Goal: Contribute content

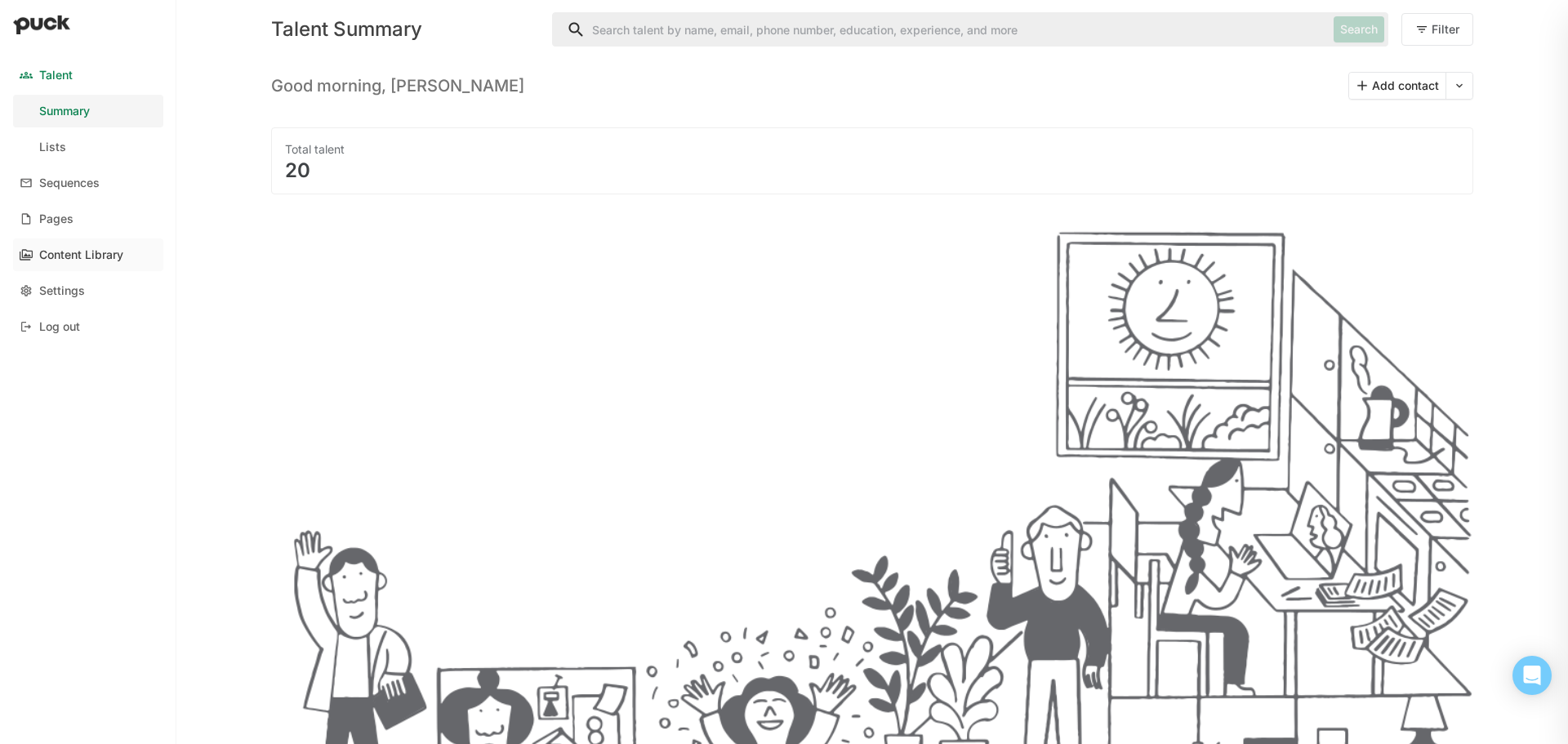
click at [90, 248] on div "Content Library" at bounding box center [81, 255] width 84 height 14
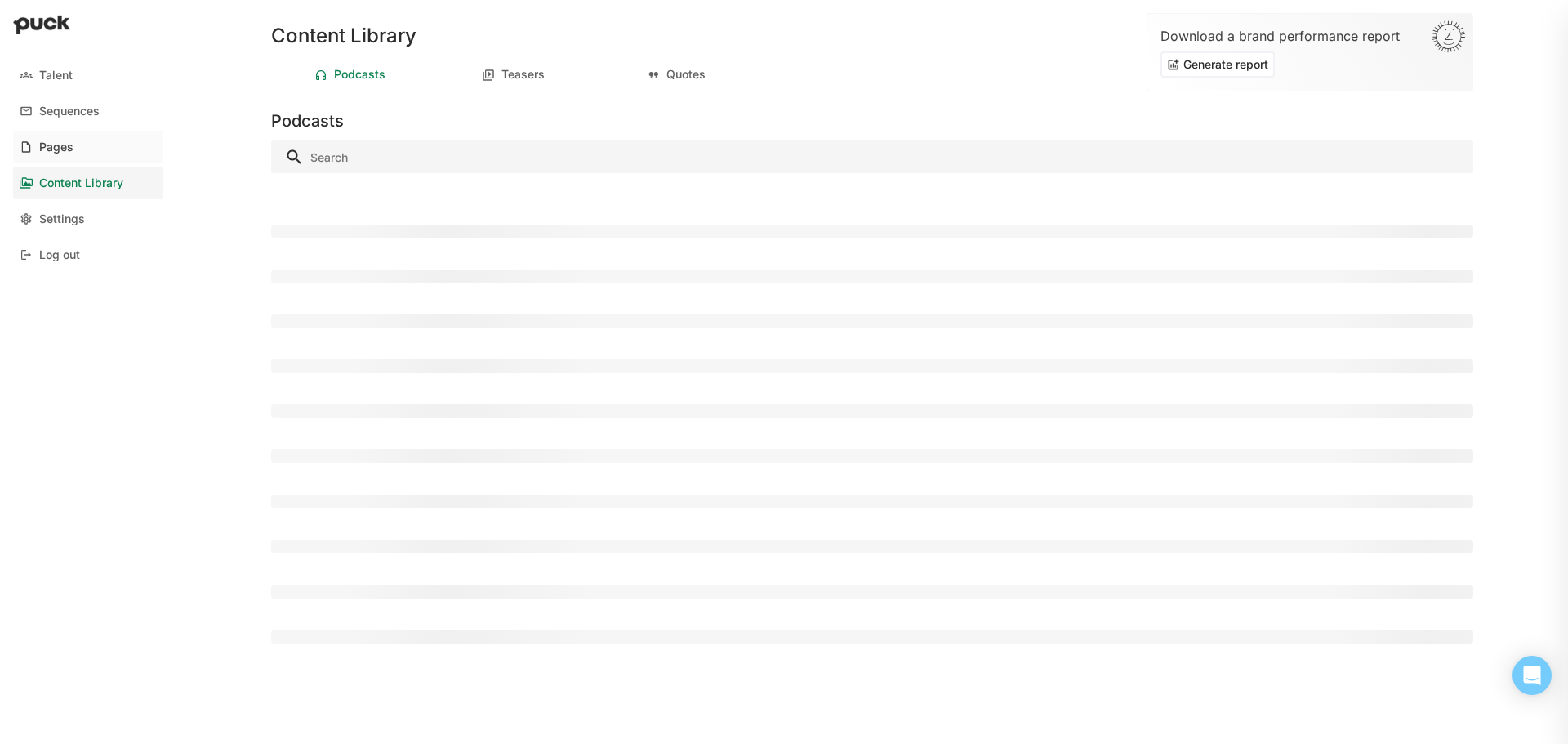
click at [90, 149] on link "Pages" at bounding box center [89, 146] width 151 height 32
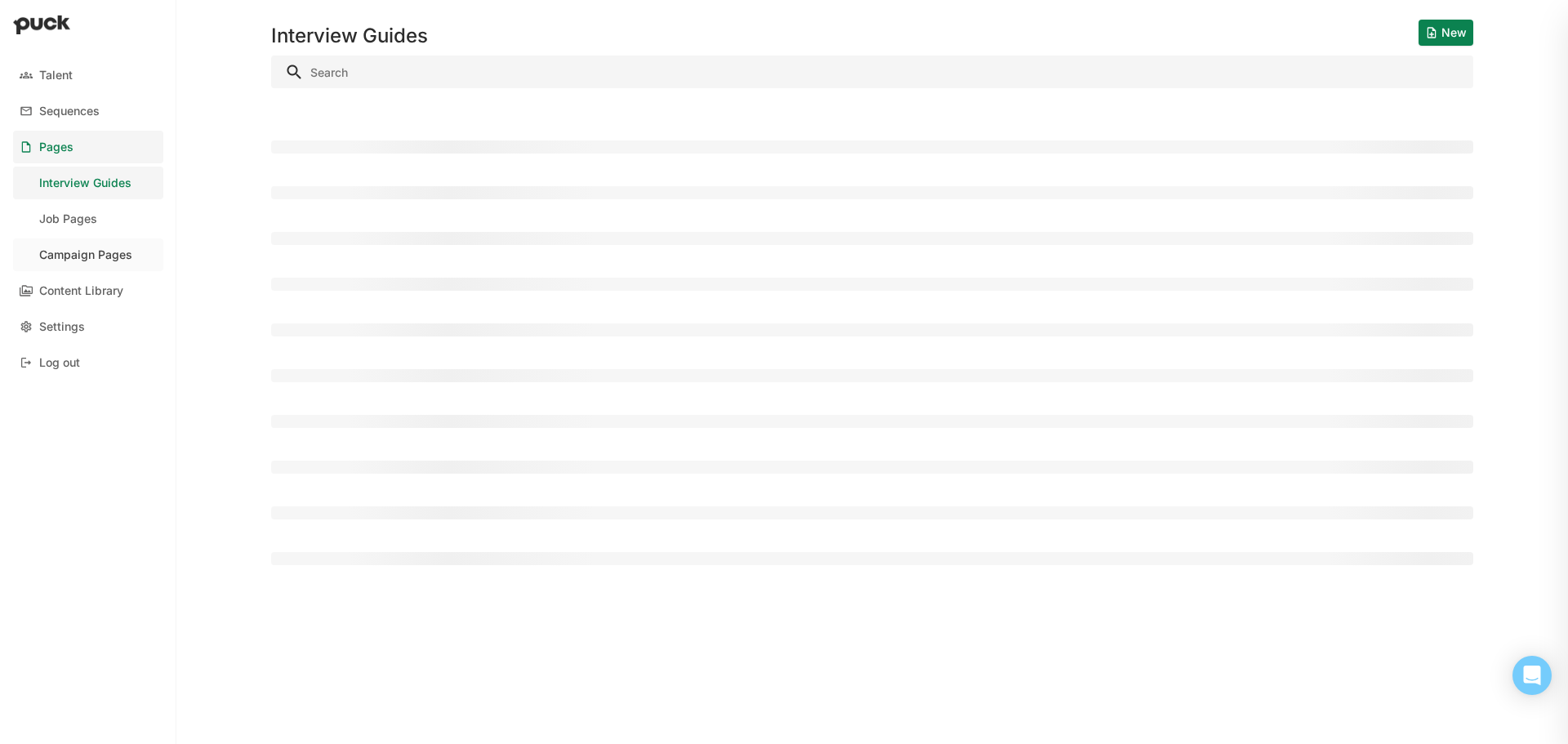
click at [89, 262] on link "Campaign Pages" at bounding box center [89, 254] width 151 height 32
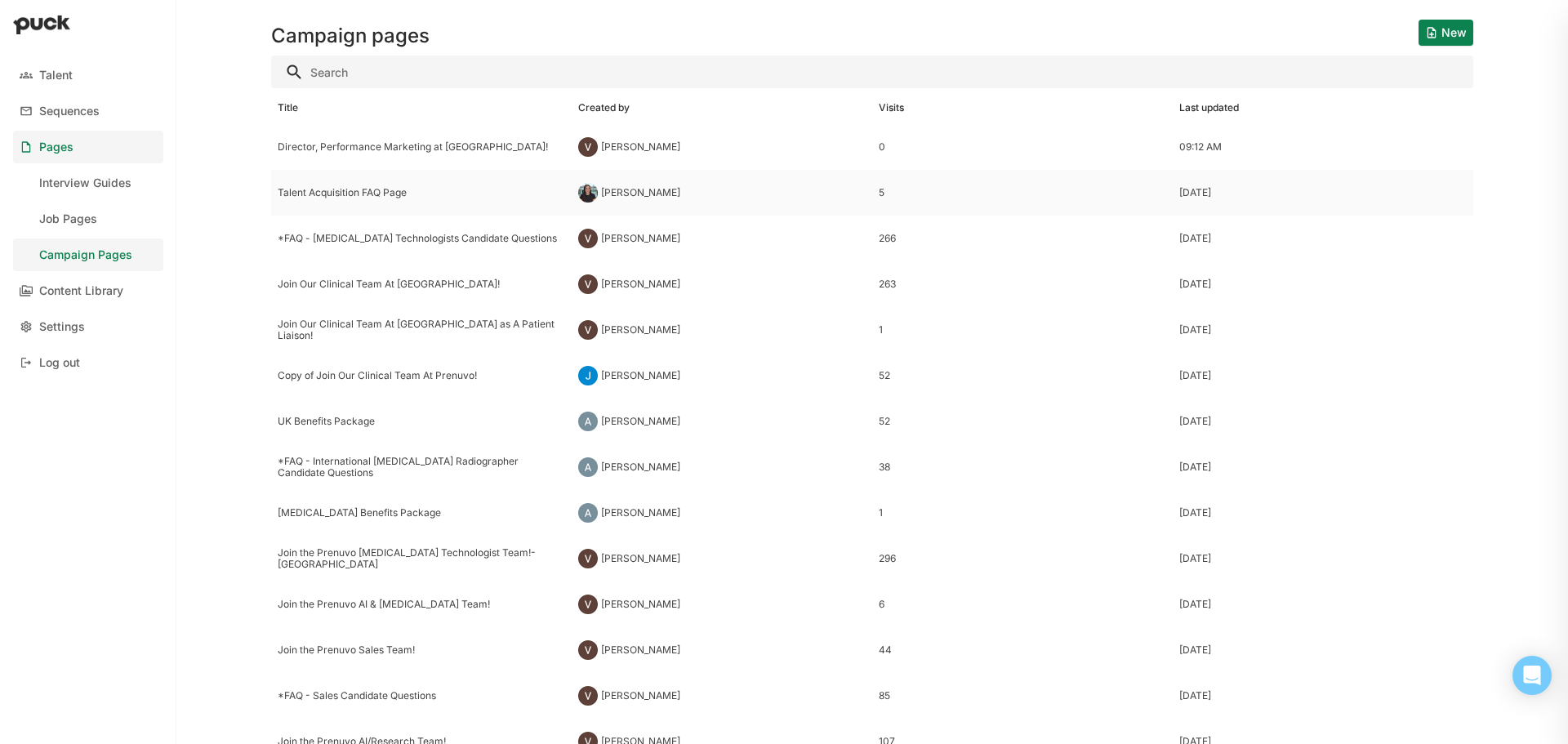
click at [411, 193] on div "Talent Acquisition FAQ Page" at bounding box center [421, 193] width 287 height 12
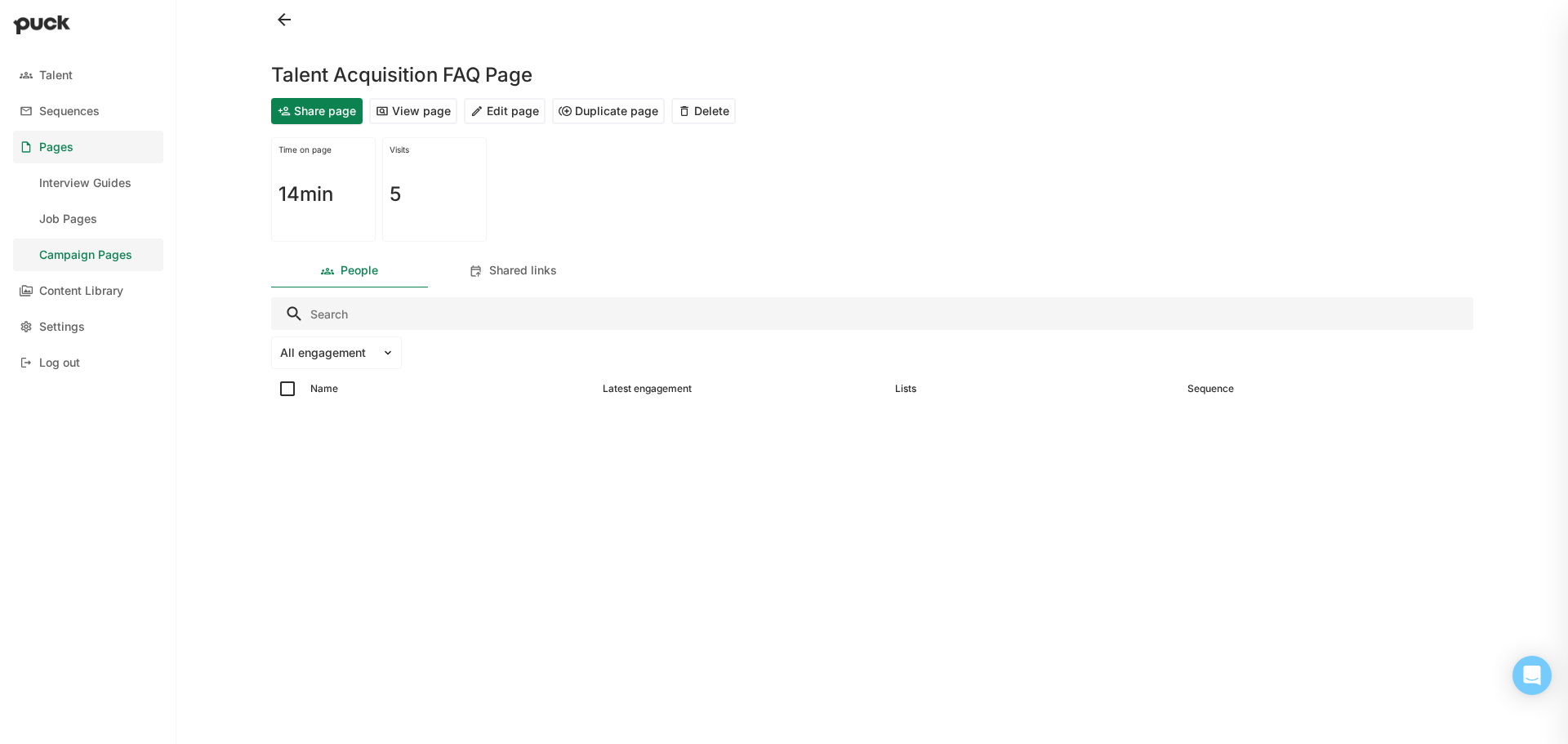
click at [500, 110] on button "Edit page" at bounding box center [504, 111] width 82 height 26
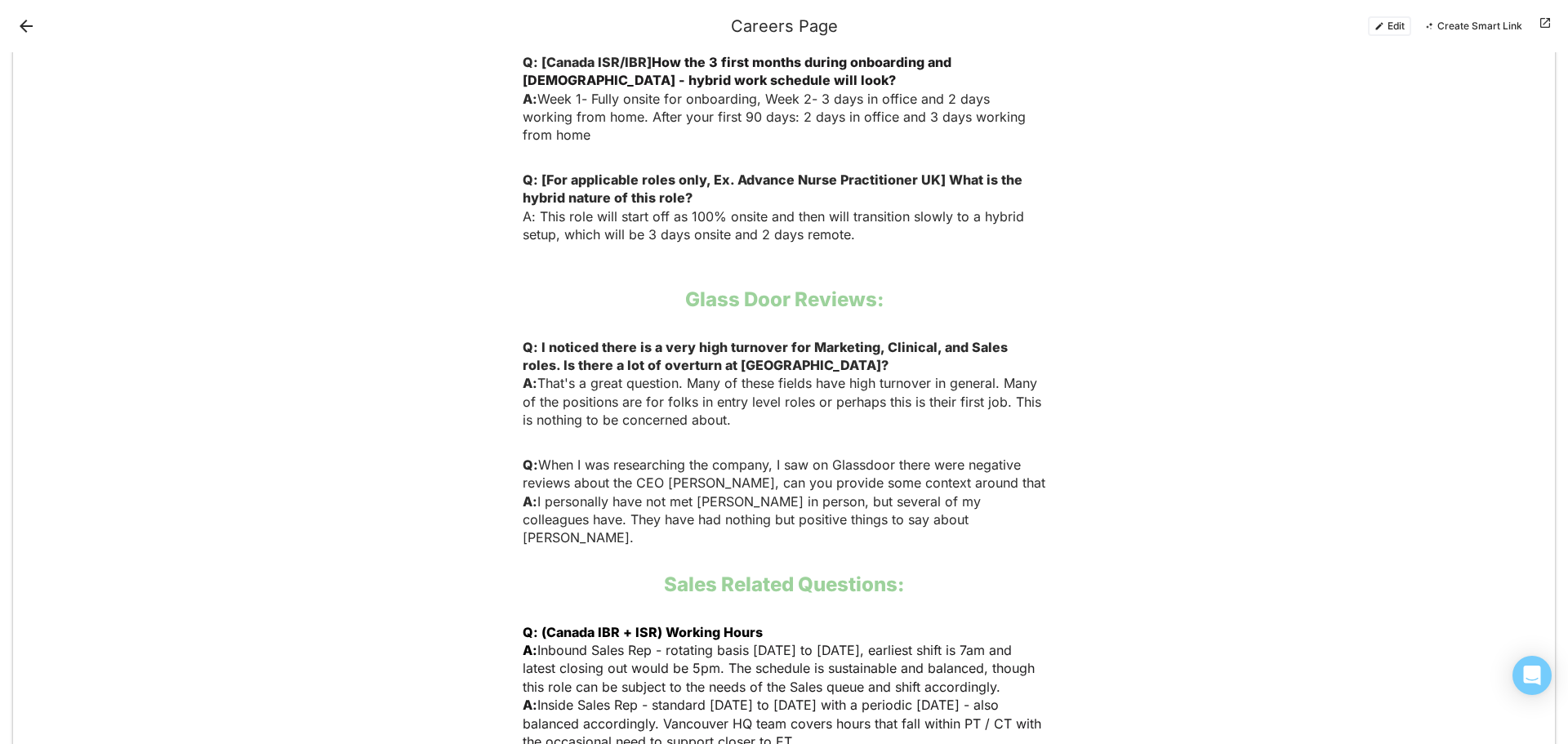
scroll to position [2858, 0]
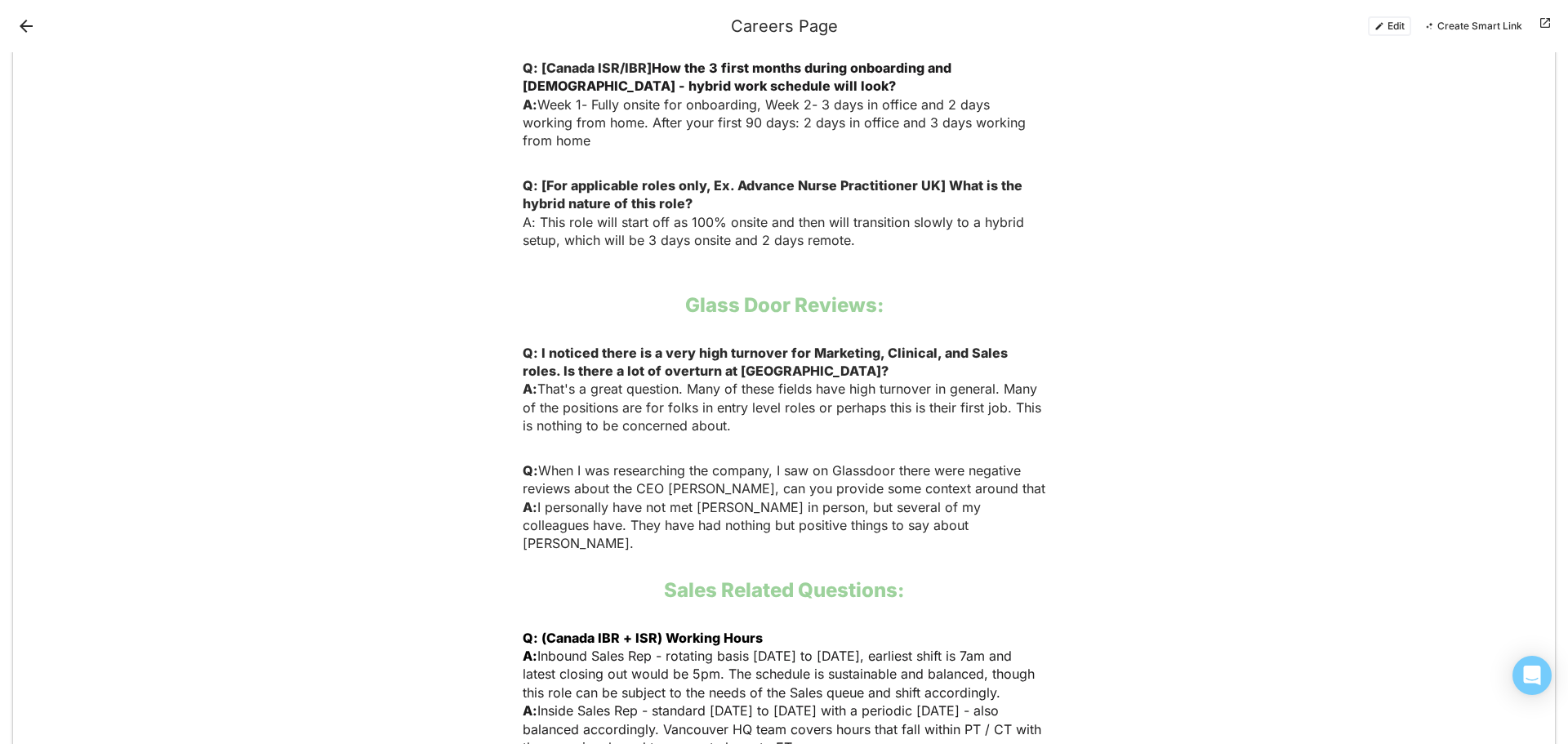
click at [894, 343] on p "Q: I noticed there is a very high turnover for Marketing, Clinical, and Sales r…" at bounding box center [784, 389] width 523 height 92
click at [1400, 29] on button "Edit" at bounding box center [1389, 26] width 43 height 20
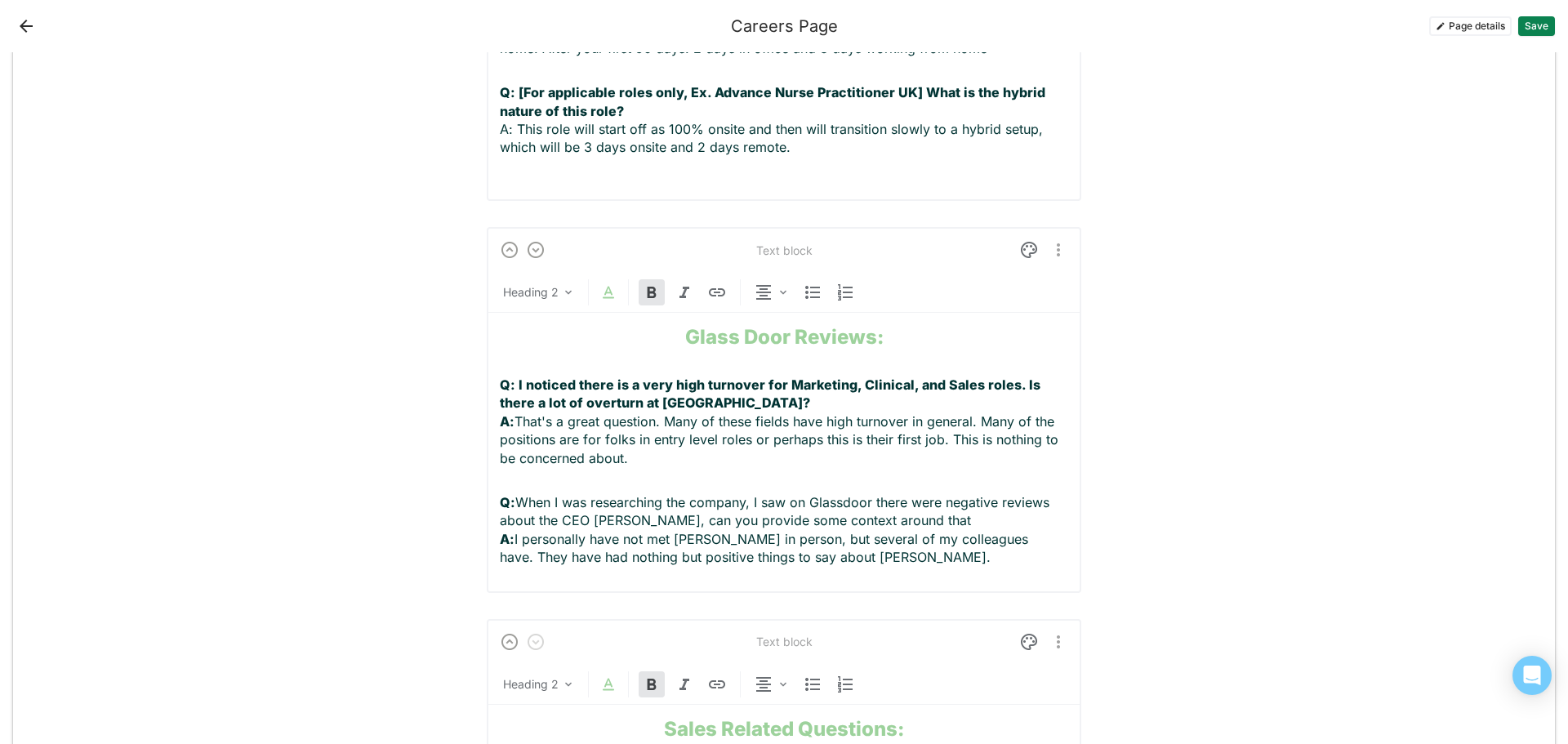
scroll to position [3222, 0]
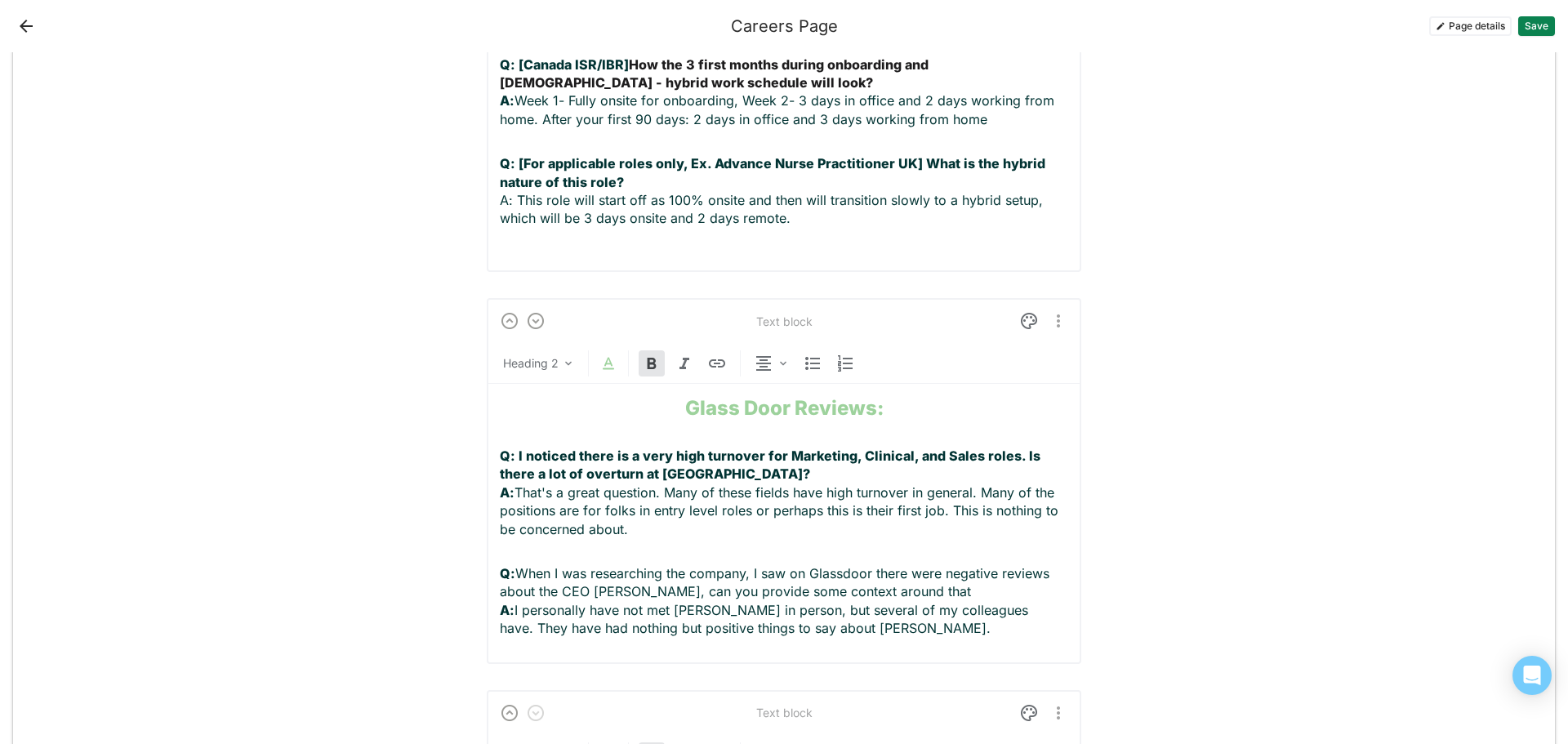
click at [625, 458] on p "Q: I noticed there is a very high turnover for Marketing, Clinical, and Sales r…" at bounding box center [784, 492] width 568 height 92
drag, startPoint x: 626, startPoint y: 458, endPoint x: 488, endPoint y: 385, distance: 156.1
click at [488, 385] on div "Text block Normal text Glass Door Reviews: Q: I noticed there is a very high tu…" at bounding box center [784, 480] width 594 height 365
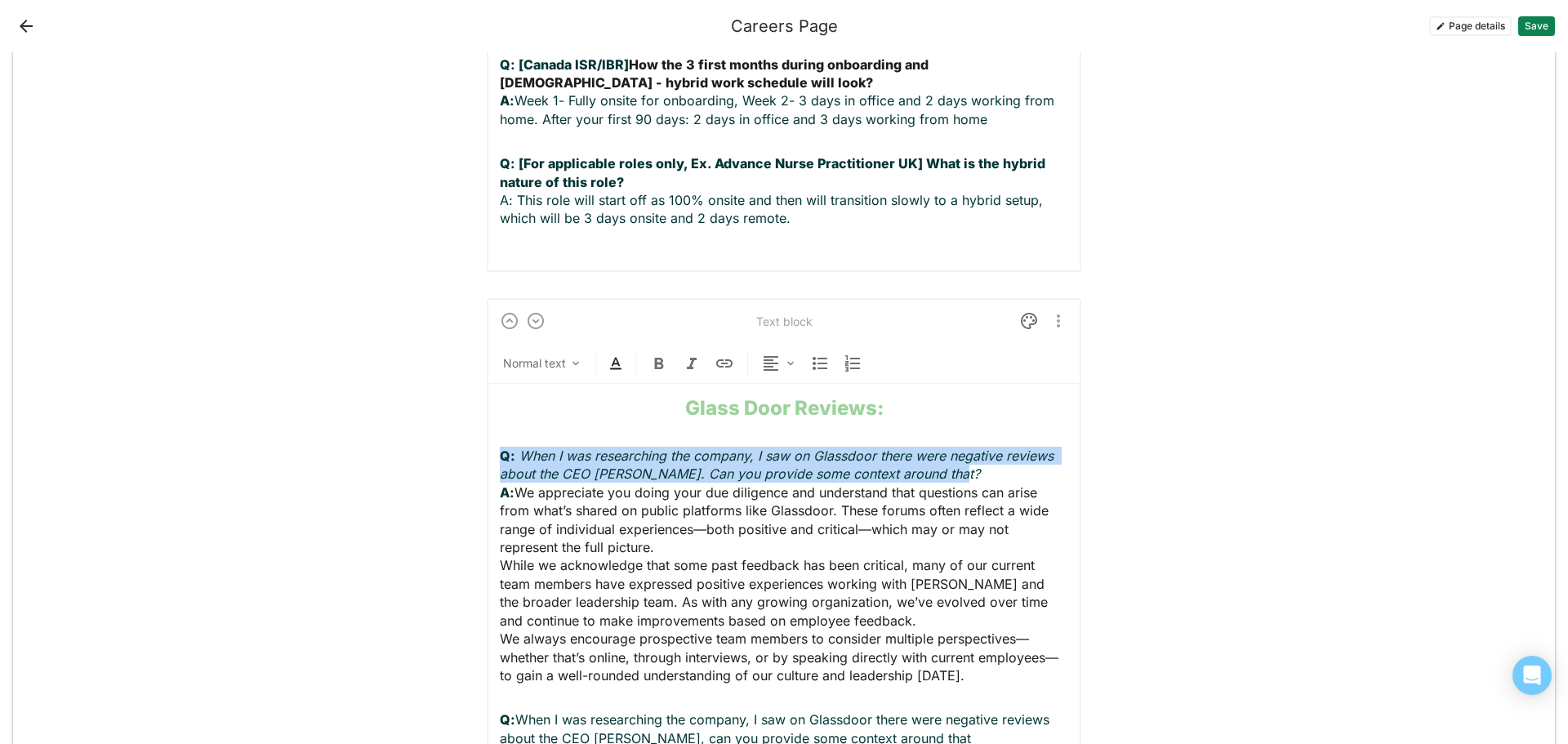
drag, startPoint x: 967, startPoint y: 401, endPoint x: 482, endPoint y: 382, distance: 485.4
click at [487, 382] on div "Text block Normal text Glass Door Reviews: Q: When I was researching the compan…" at bounding box center [784, 554] width 594 height 512
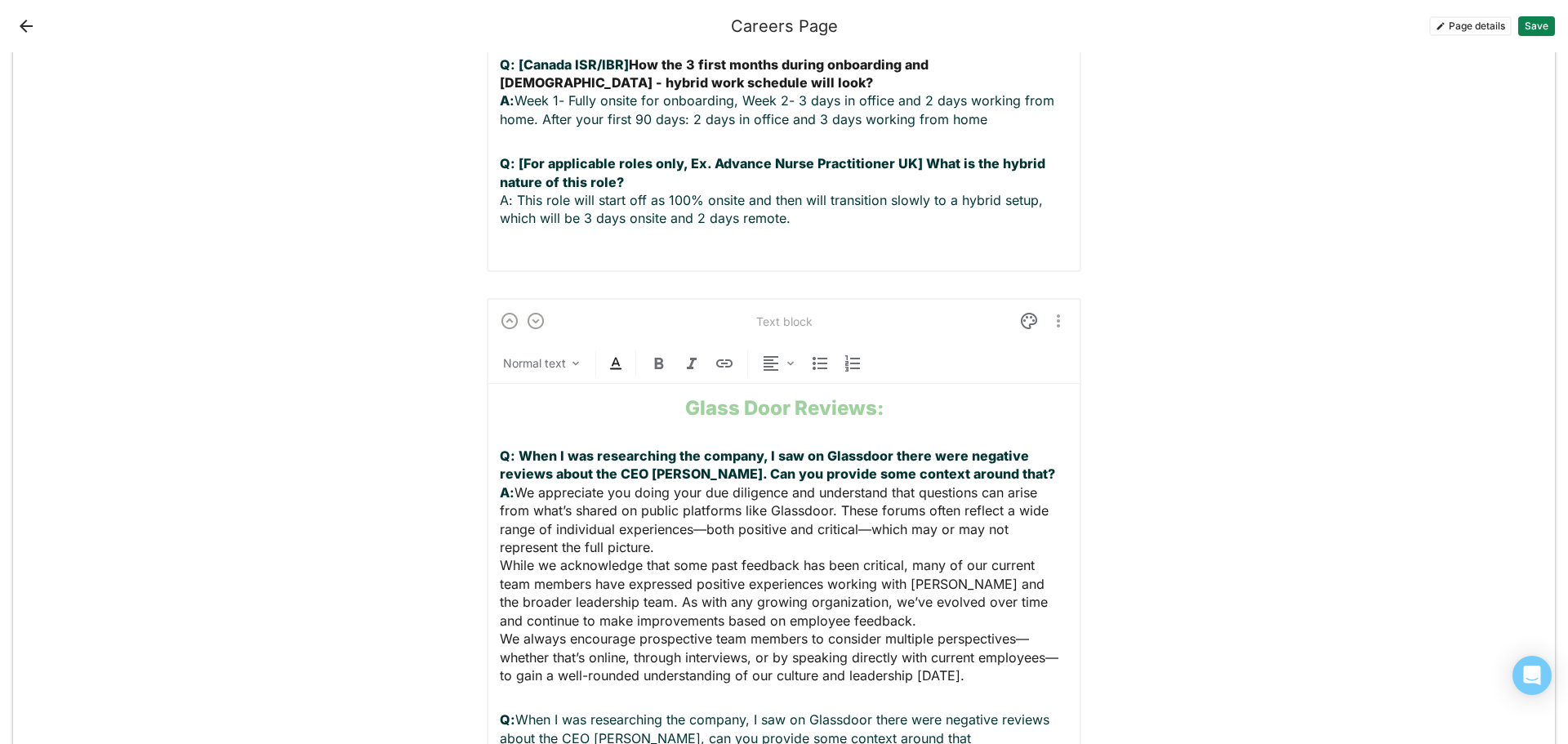
click at [856, 484] on span "We appreciate you doing your due diligence and understand that questions can ar…" at bounding box center [776, 520] width 553 height 71
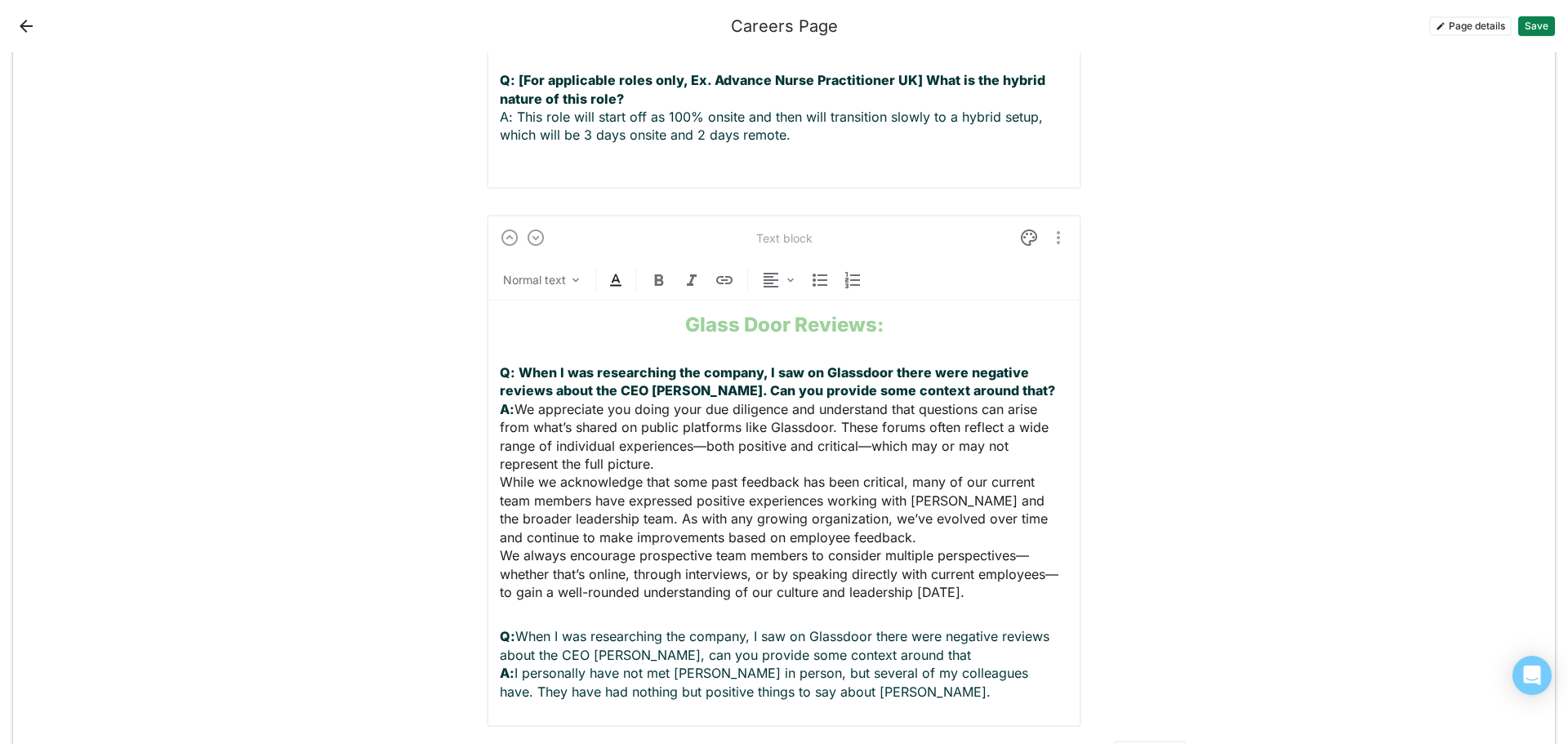
scroll to position [3276, 0]
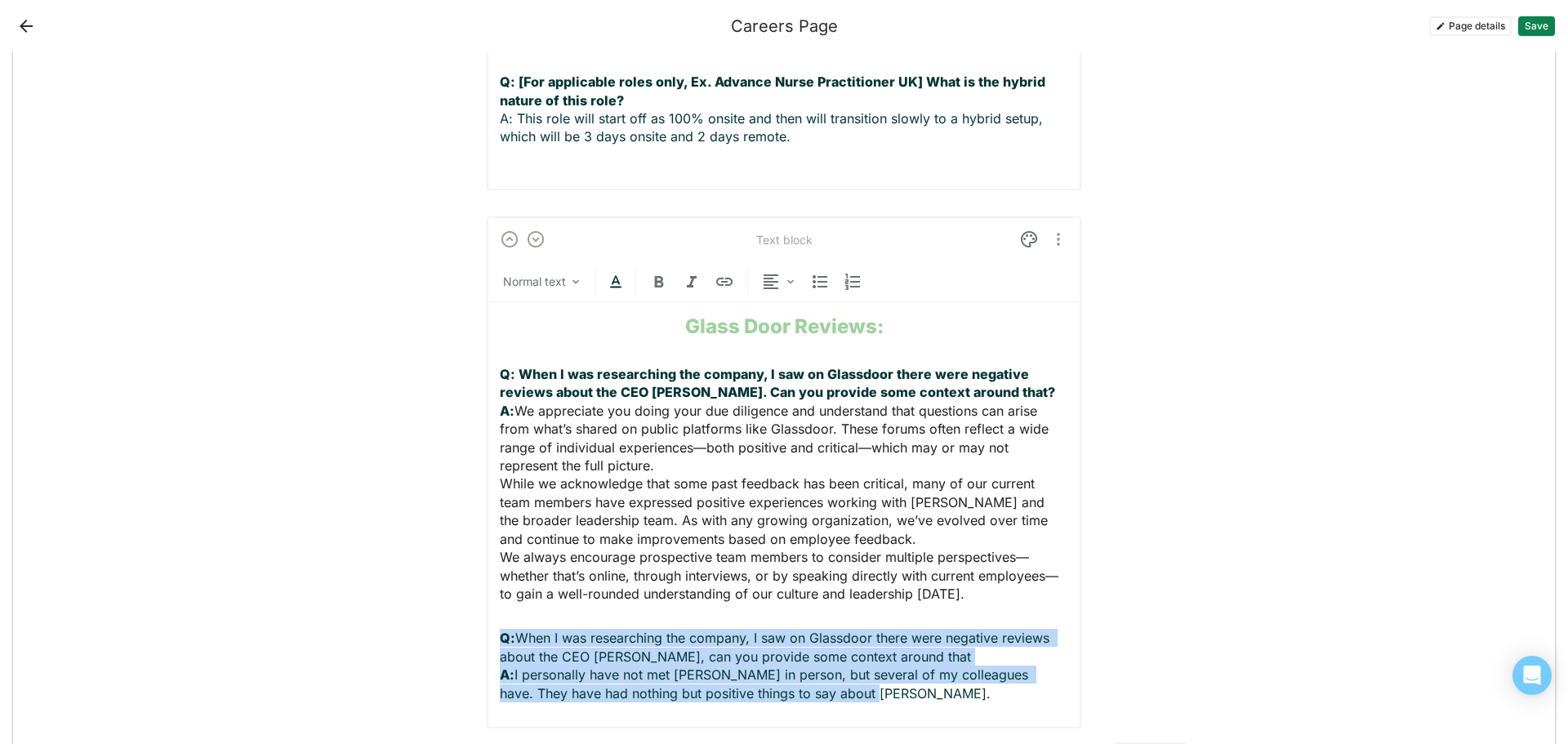
drag, startPoint x: 862, startPoint y: 623, endPoint x: 469, endPoint y: 562, distance: 397.7
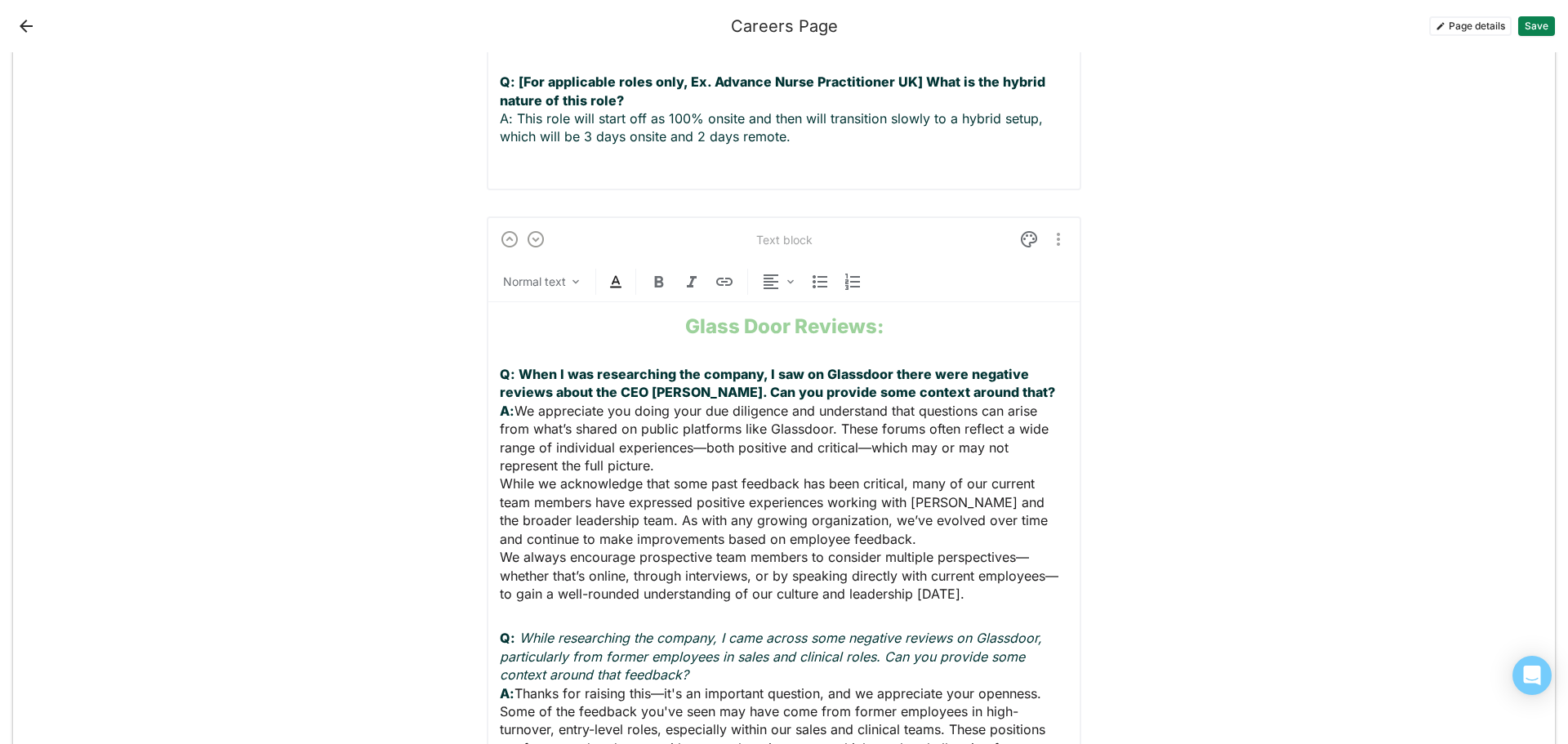
scroll to position [3420, 0]
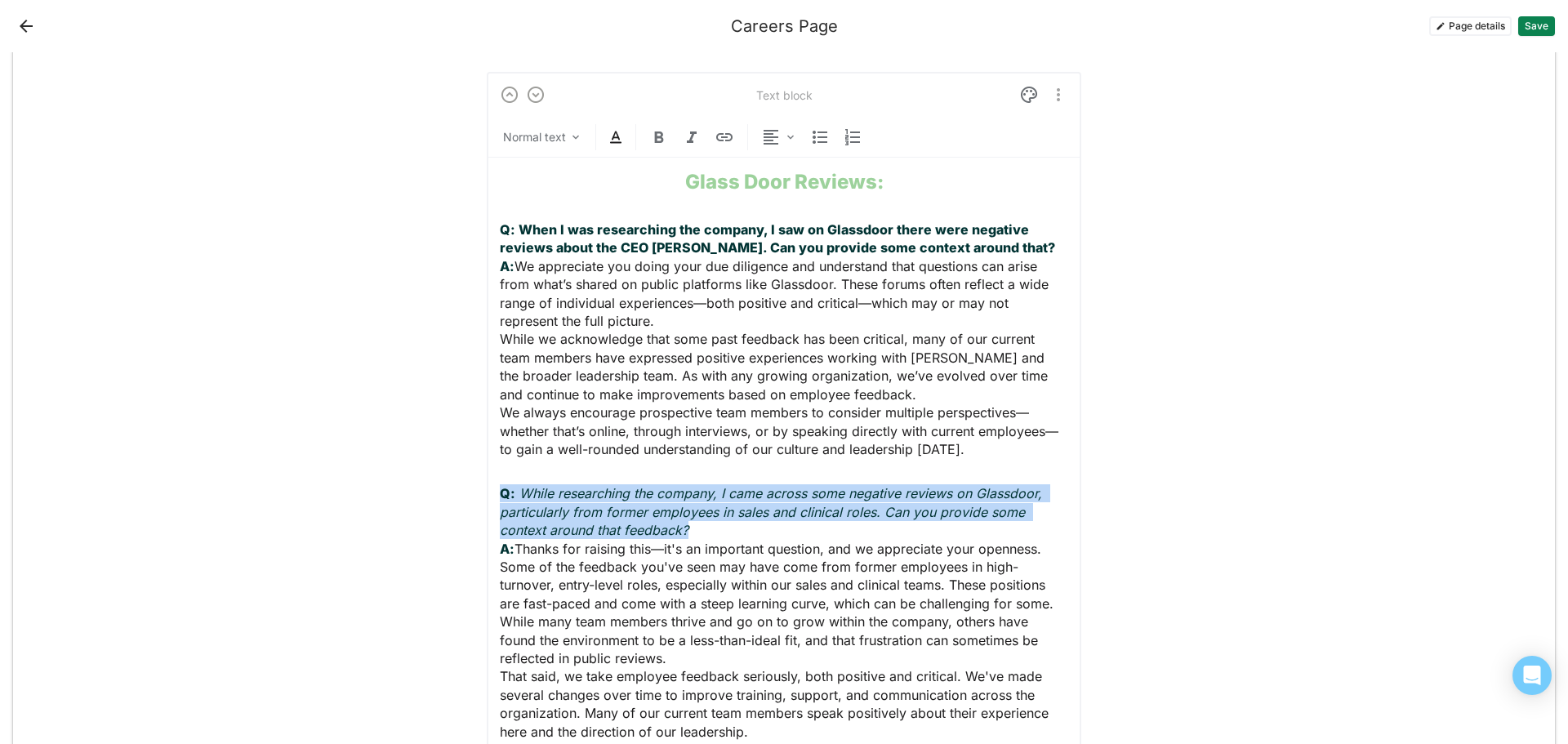
drag, startPoint x: 698, startPoint y: 456, endPoint x: 446, endPoint y: 409, distance: 256.3
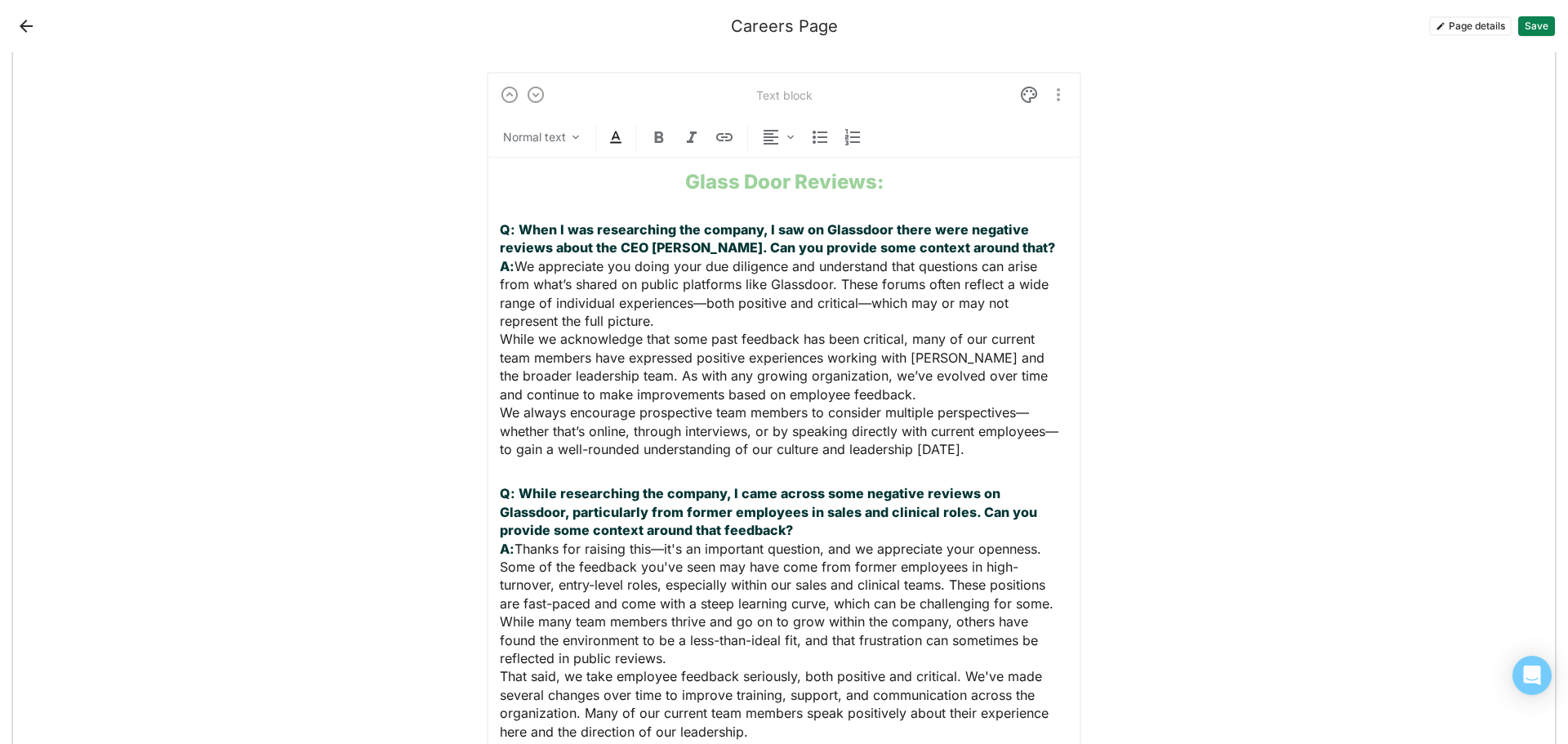
click at [698, 559] on span "Some of the feedback you've seen may have come from former employees in high-tu…" at bounding box center [779, 612] width 558 height 108
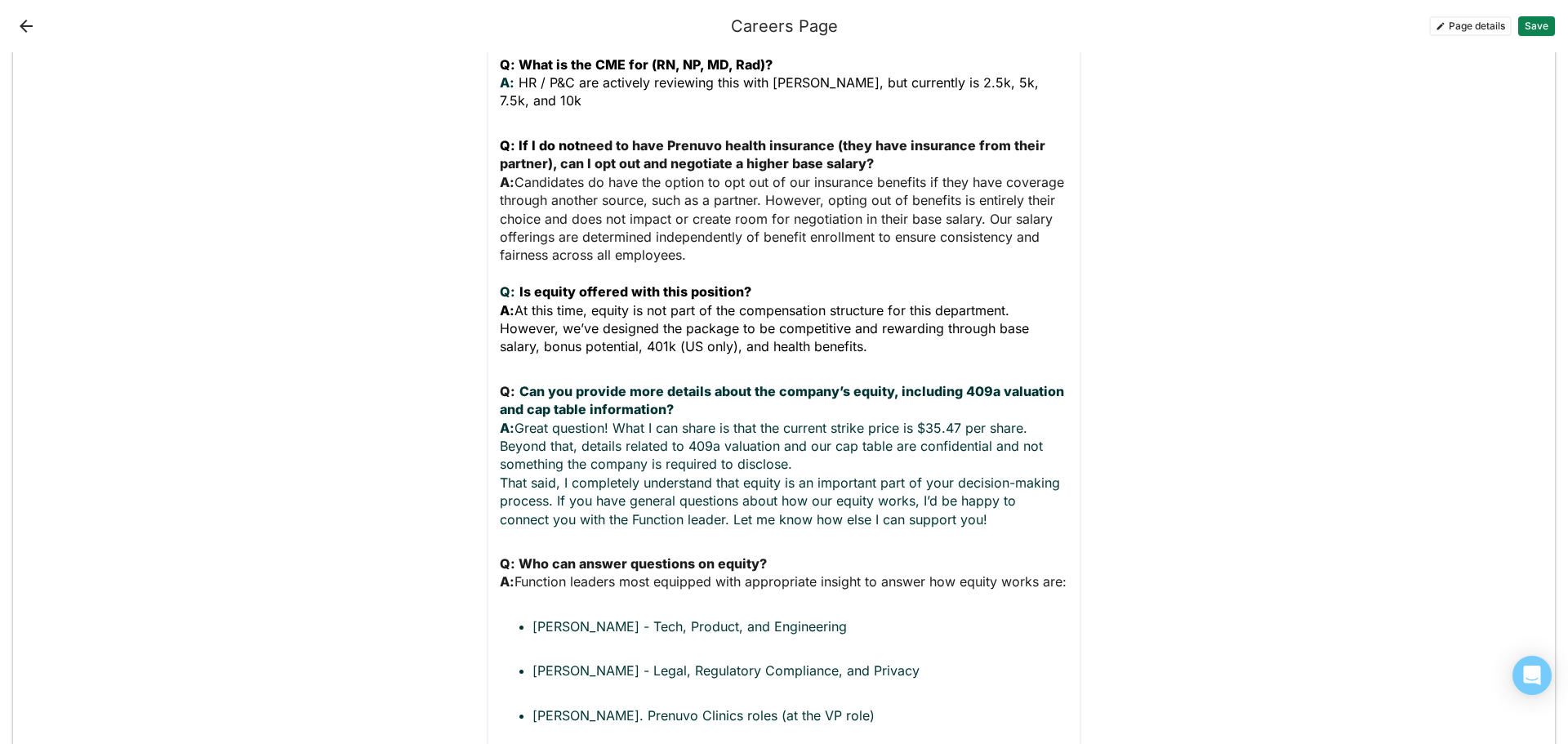
scroll to position [1134, 0]
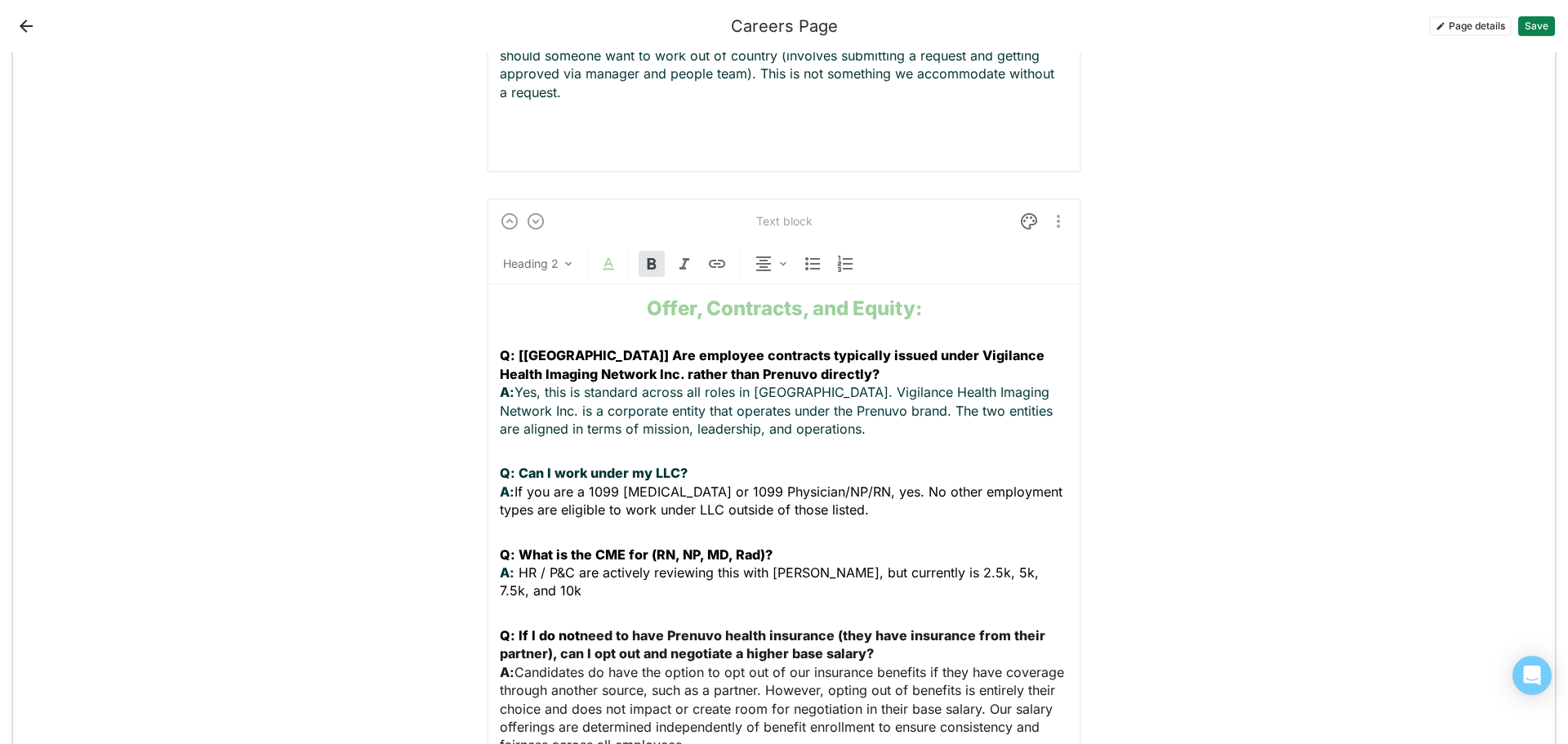
click at [1535, 26] on button "Save" at bounding box center [1536, 26] width 36 height 20
